Goal: Transaction & Acquisition: Purchase product/service

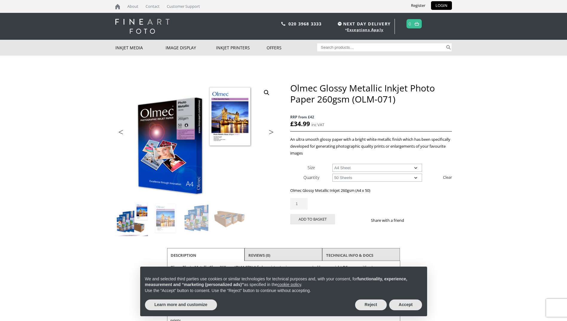
click at [417, 167] on select "Choose an option A4 Sheet A3 Sheet A3+ Sheet A2 Sheet" at bounding box center [377, 168] width 90 height 8
select select "a2-sheet"
click at [332, 164] on select "Choose an option A4 Sheet A3 Sheet A3+ Sheet A2 Sheet" at bounding box center [377, 168] width 90 height 8
click at [416, 178] on select "Choose an option 50 Sheets" at bounding box center [377, 178] width 90 height 8
click at [332, 174] on select "Choose an option 50 Sheets" at bounding box center [377, 178] width 90 height 8
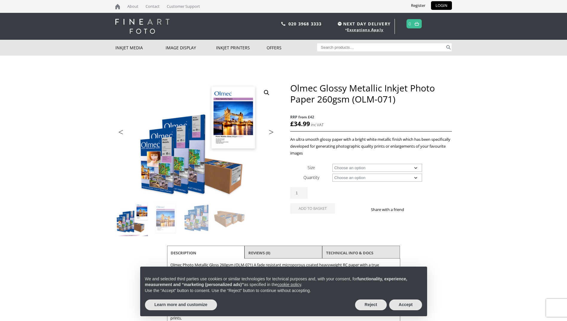
click at [415, 167] on select "Choose an option A4 Sheet A3 Sheet A3+ Sheet A2 Sheet 17" Wide Roll 24" Wide Ro…" at bounding box center [377, 168] width 90 height 8
click at [332, 164] on select "Choose an option A4 Sheet A3 Sheet A3+ Sheet A2 Sheet 17" Wide Roll 24" Wide Ro…" at bounding box center [377, 168] width 90 height 8
select select "a2-sheet"
click at [415, 177] on select "Choose an option 50 Sheets" at bounding box center [377, 178] width 90 height 8
select select "50-sheets"
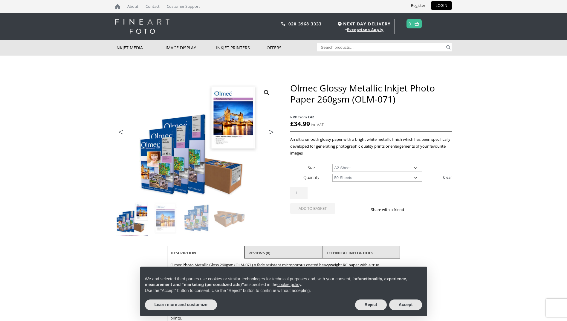
click at [332, 174] on select "Choose an option 50 Sheets" at bounding box center [377, 178] width 90 height 8
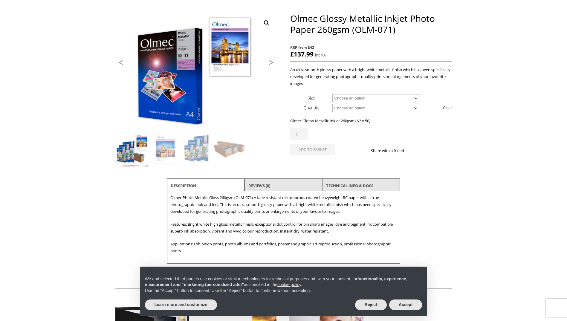
scroll to position [90, 0]
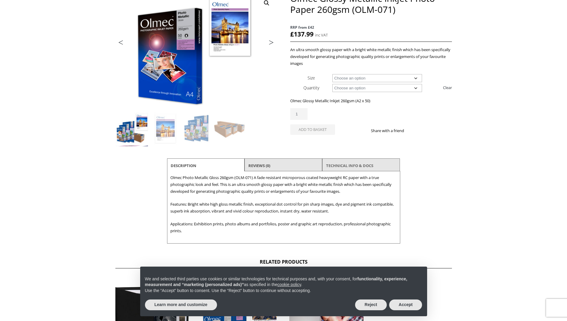
click at [351, 164] on link "TECHNICAL INFO & DOCS" at bounding box center [349, 165] width 47 height 11
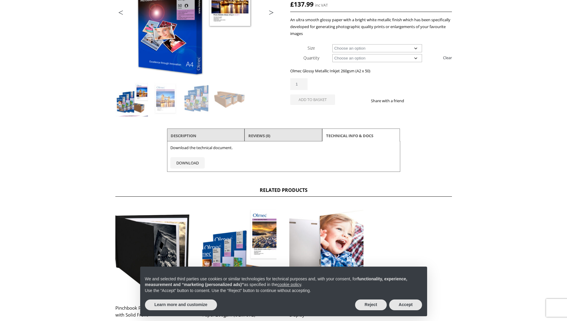
scroll to position [0, 0]
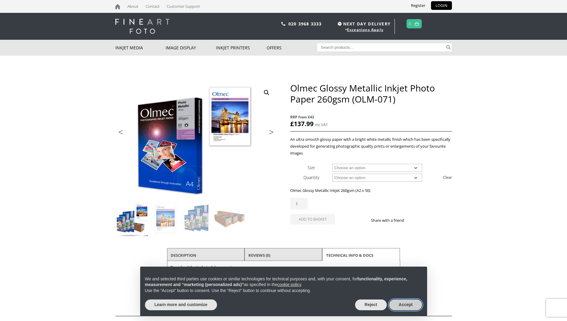
click at [400, 304] on button "Accept" at bounding box center [405, 304] width 33 height 11
